Goal: Information Seeking & Learning: Learn about a topic

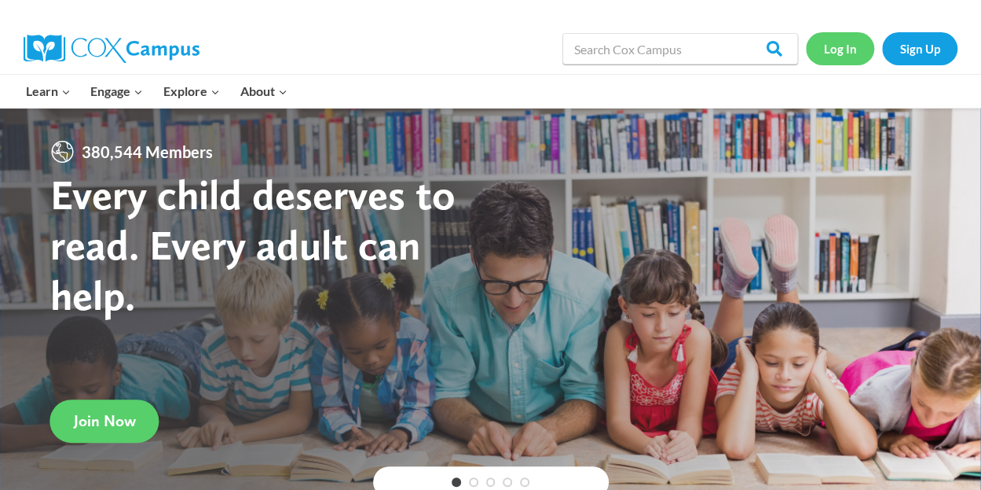
click at [838, 50] on link "Log In" at bounding box center [840, 48] width 68 height 32
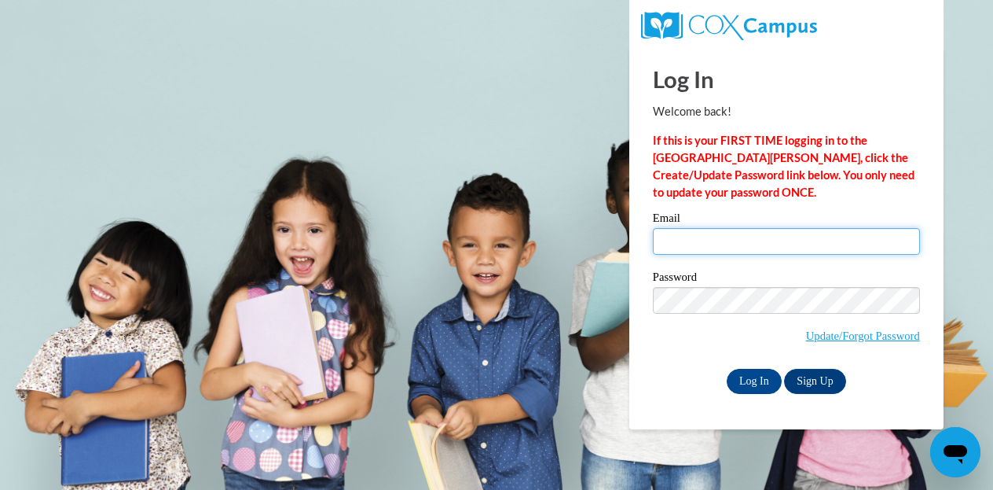
type input "[EMAIL_ADDRESS][DOMAIN_NAME]"
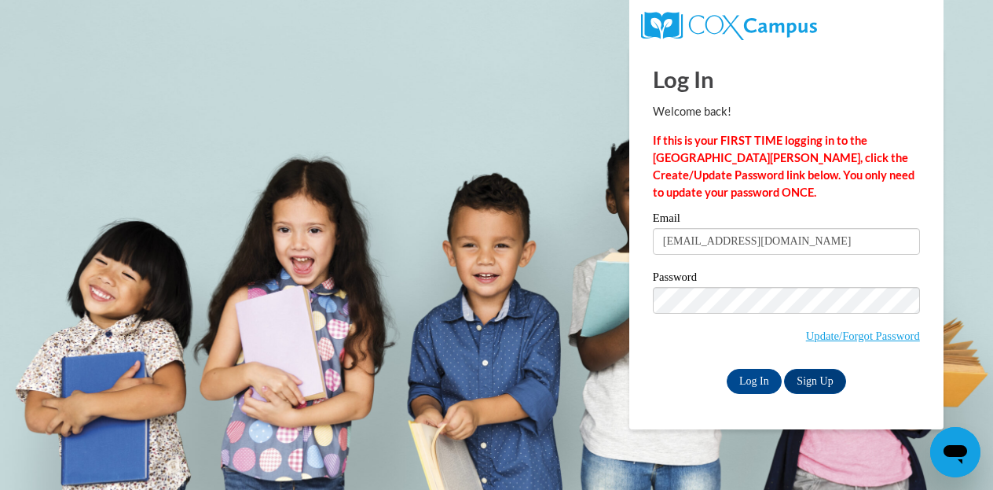
click at [751, 240] on input "[EMAIL_ADDRESS][DOMAIN_NAME]" at bounding box center [786, 241] width 267 height 27
click at [748, 369] on input "Log In" at bounding box center [754, 381] width 55 height 25
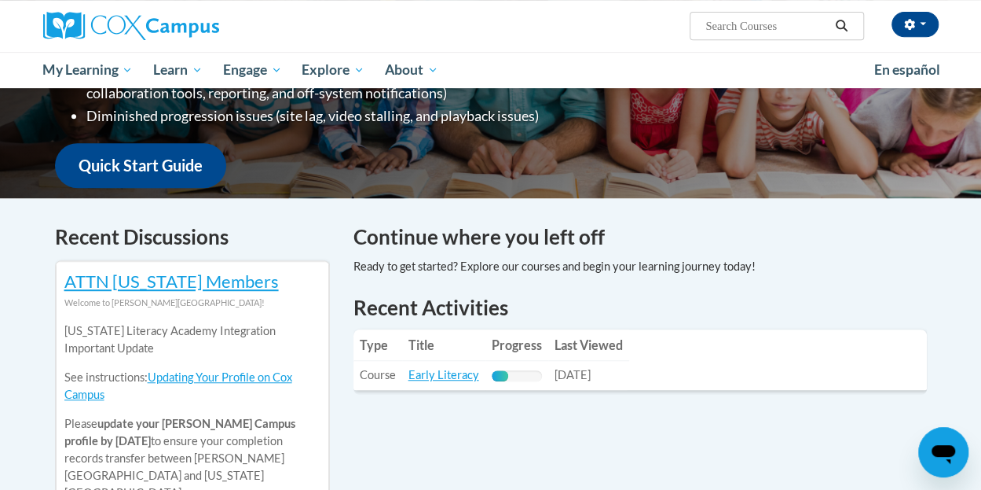
scroll to position [471, 0]
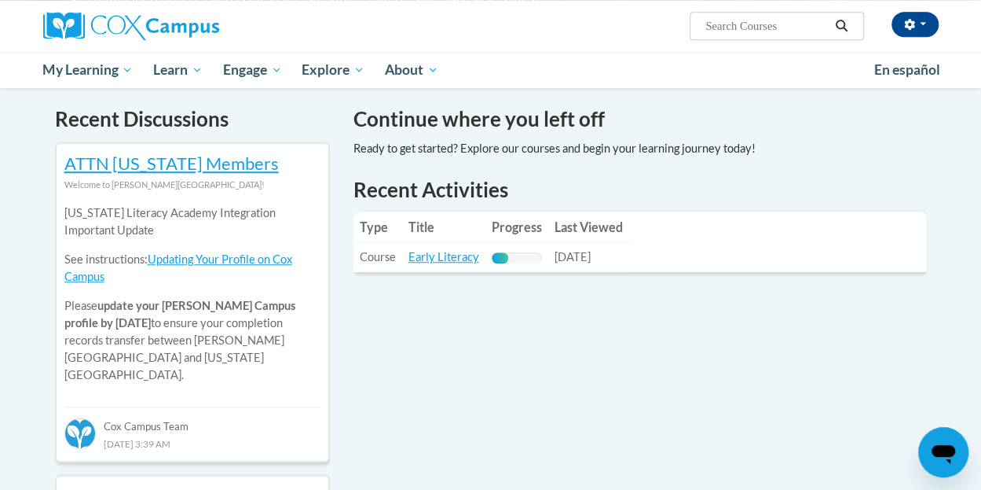
click at [496, 255] on div "33% Complete" at bounding box center [500, 257] width 17 height 11
click at [457, 252] on link "Early Literacy" at bounding box center [444, 256] width 71 height 13
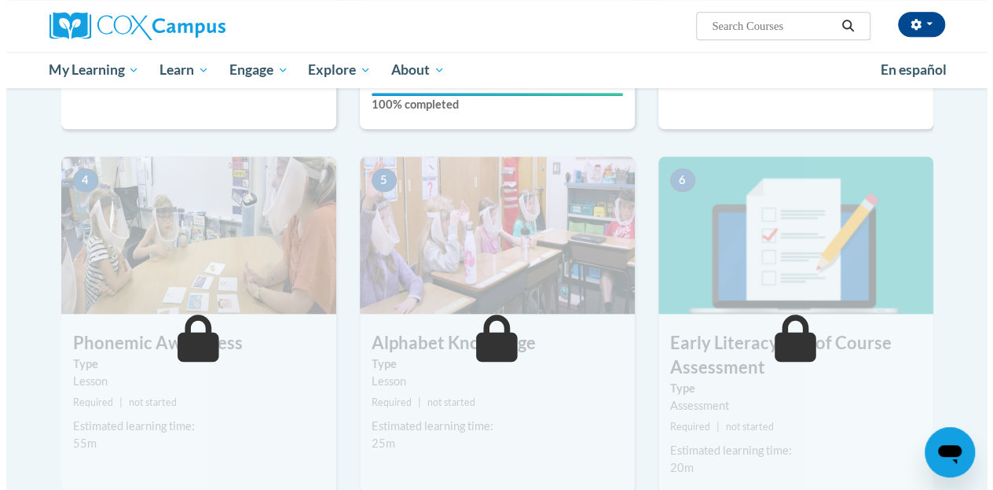
scroll to position [432, 0]
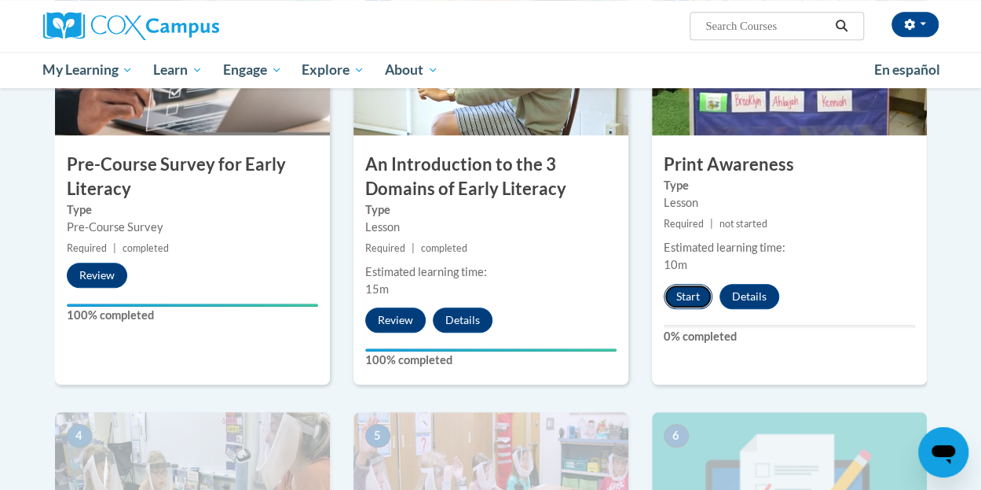
click at [680, 293] on button "Start" at bounding box center [688, 296] width 49 height 25
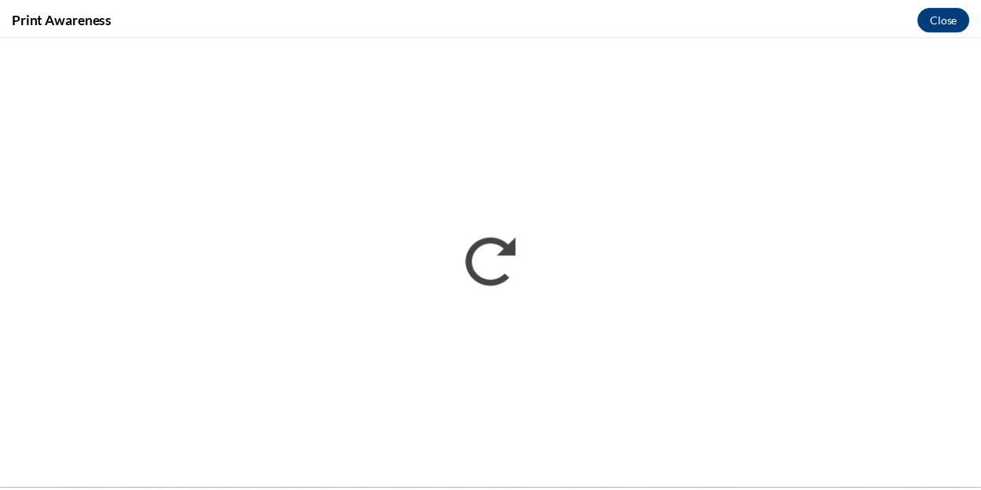
scroll to position [0, 0]
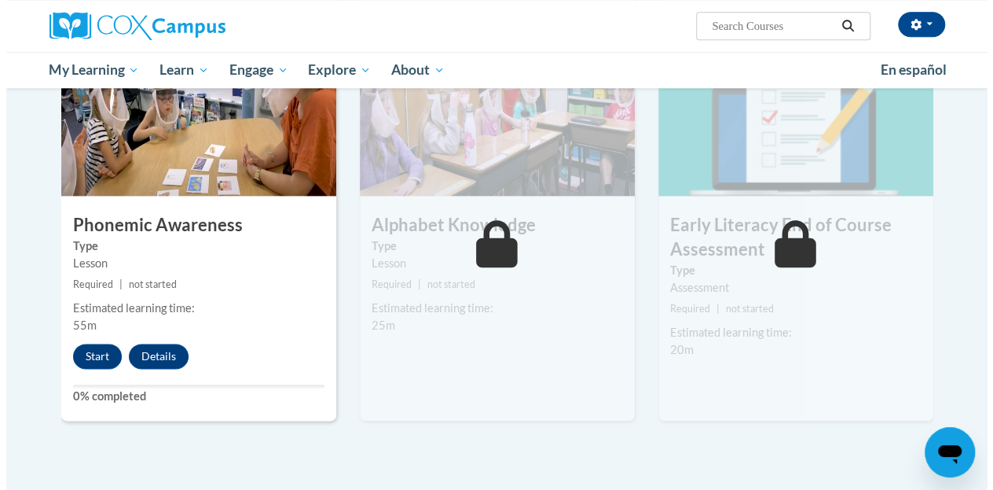
scroll to position [825, 0]
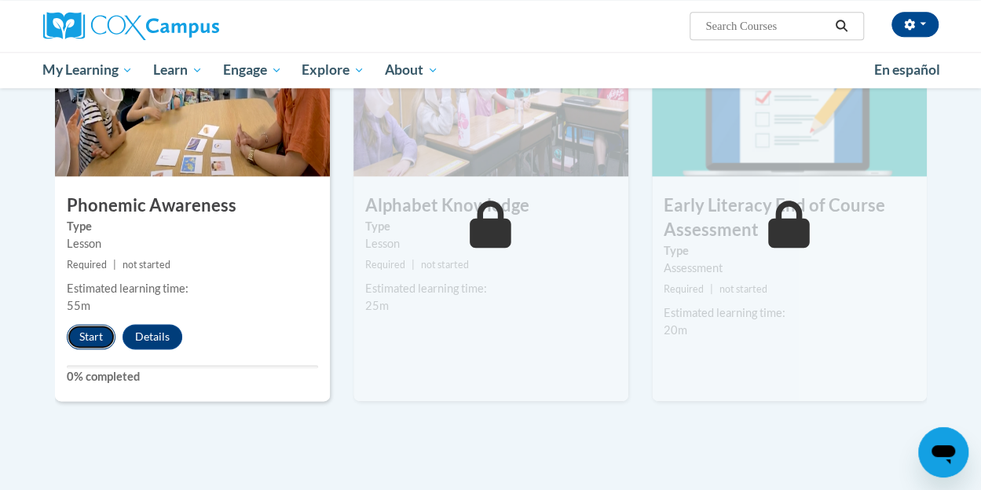
click at [90, 340] on button "Start" at bounding box center [91, 336] width 49 height 25
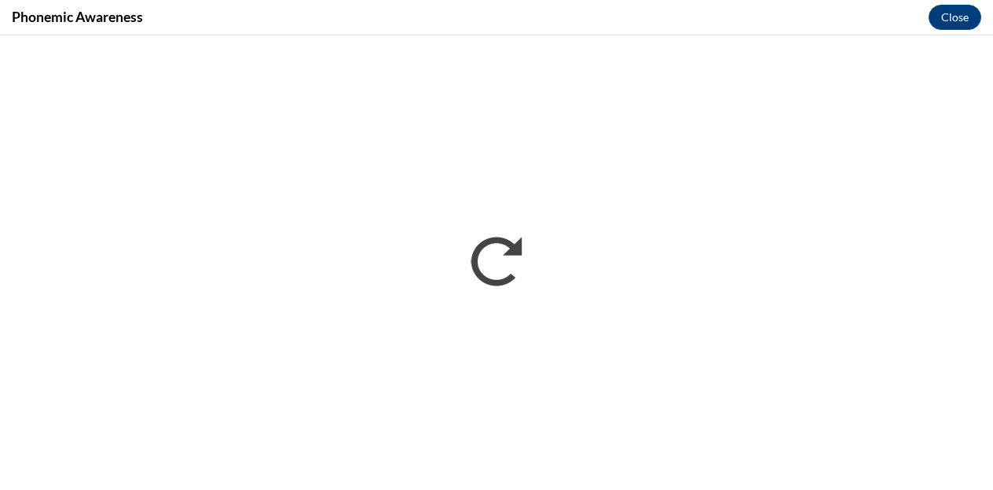
scroll to position [0, 0]
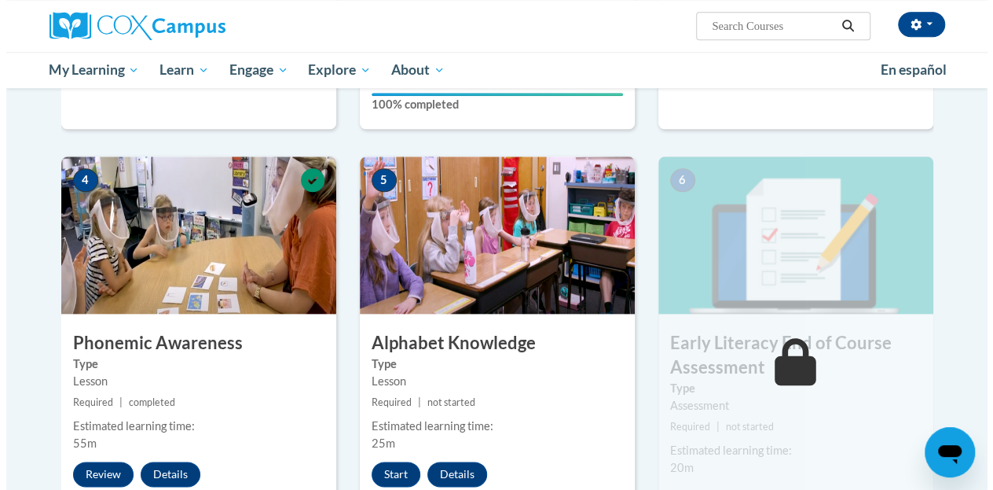
scroll to position [864, 0]
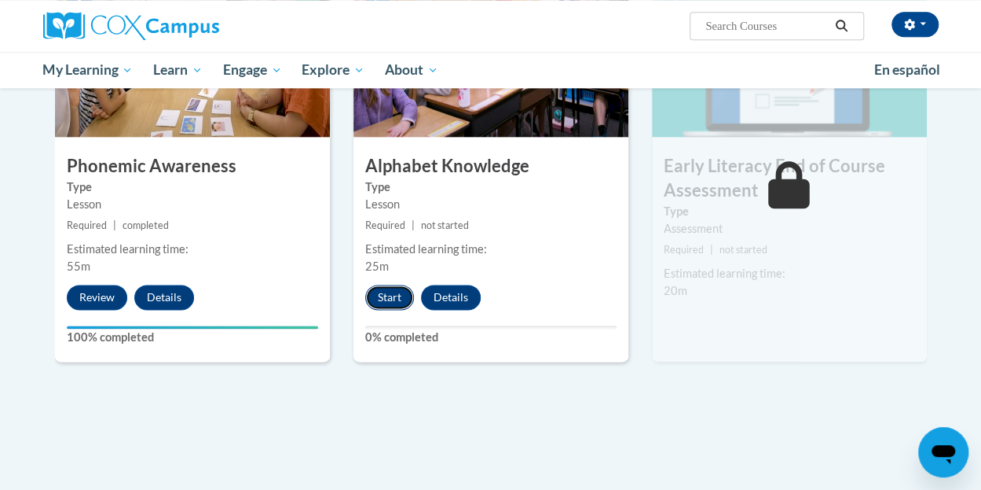
click at [390, 304] on button "Start" at bounding box center [389, 296] width 49 height 25
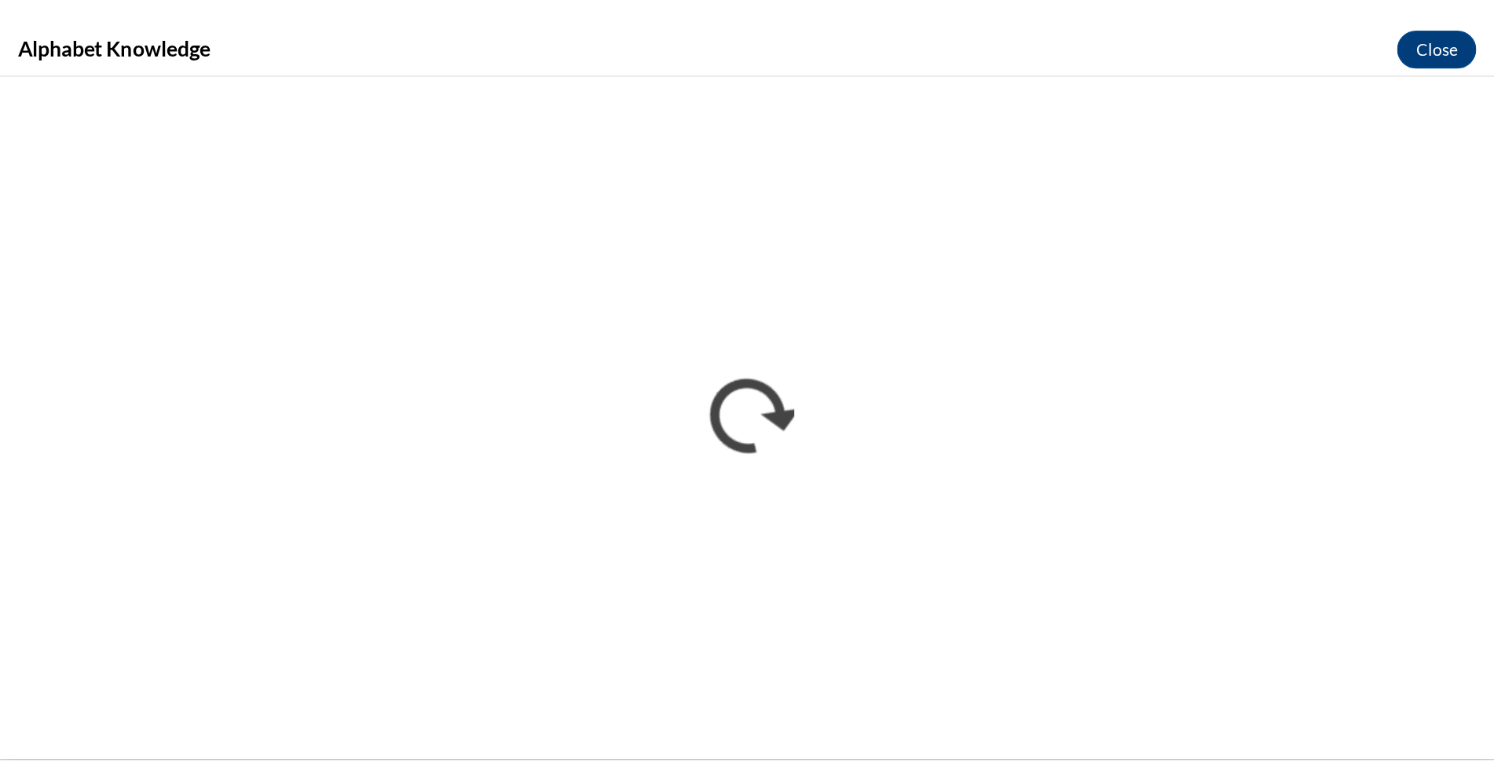
scroll to position [0, 0]
